Goal: Check status: Check status

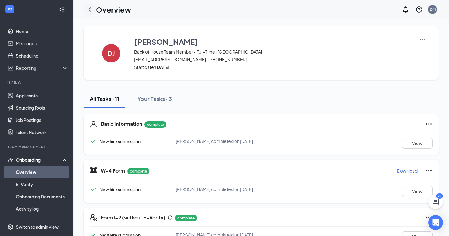
click at [89, 9] on icon "ChevronLeft" at bounding box center [90, 9] width 2 height 4
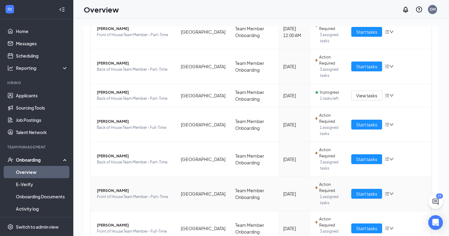
scroll to position [223, 0]
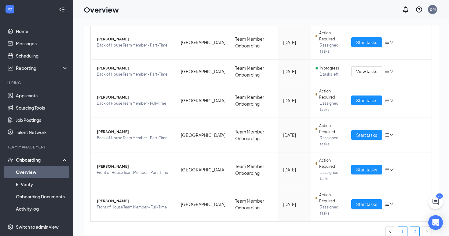
click at [399, 226] on link "1" at bounding box center [402, 230] width 9 height 9
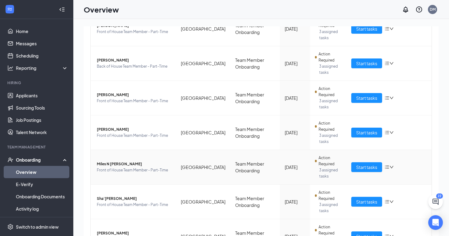
scroll to position [241, 0]
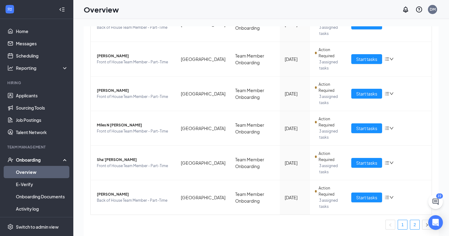
click at [415, 225] on link "2" at bounding box center [414, 224] width 9 height 9
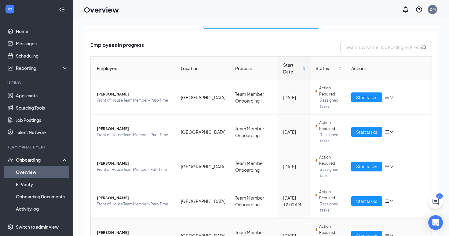
scroll to position [27, 0]
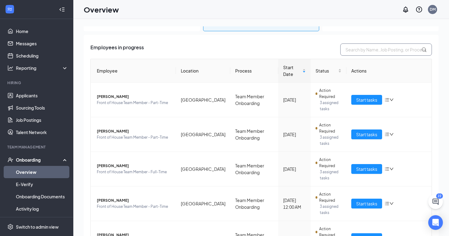
click at [361, 53] on input "text" at bounding box center [386, 49] width 92 height 12
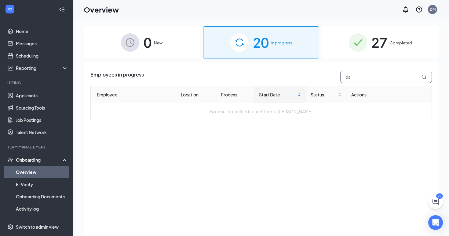
type input "d"
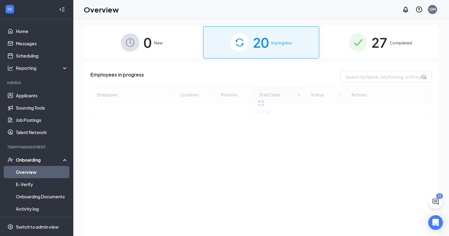
click at [370, 44] on div "27 Completed" at bounding box center [380, 42] width 116 height 32
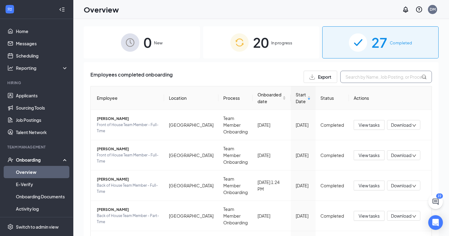
click at [360, 79] on input "text" at bounding box center [386, 77] width 92 height 12
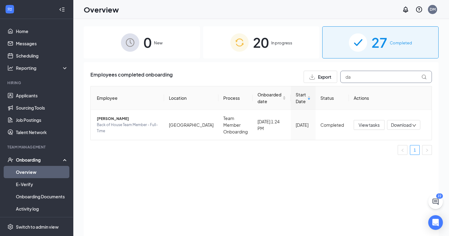
type input "d"
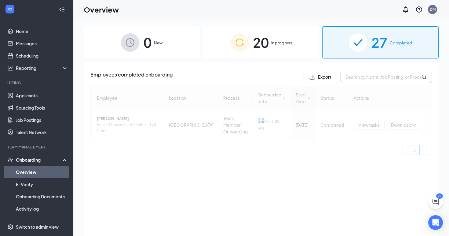
click at [291, 44] on span "In progress" at bounding box center [281, 43] width 21 height 6
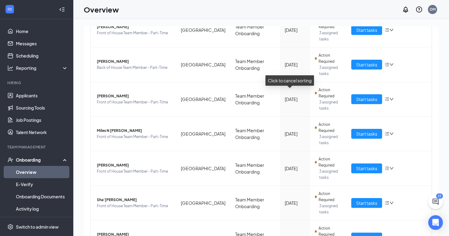
scroll to position [241, 0]
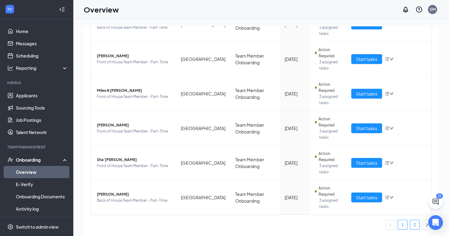
click at [415, 228] on link "2" at bounding box center [414, 224] width 9 height 9
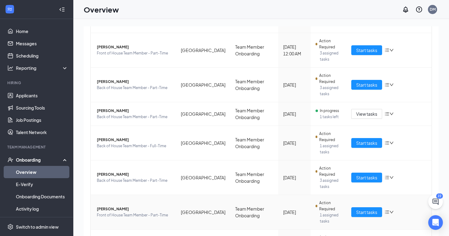
scroll to position [178, 0]
